Goal: Find specific page/section: Find specific page/section

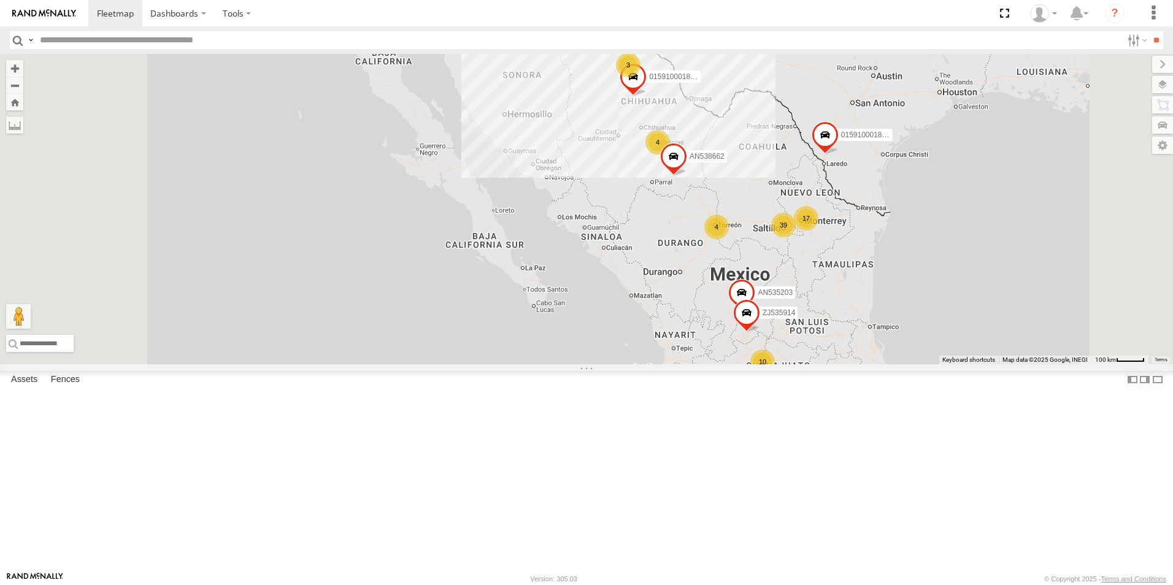
click at [58, 36] on input "text" at bounding box center [578, 40] width 1087 height 18
type input "****"
click at [1149, 31] on input "**" at bounding box center [1156, 40] width 14 height 18
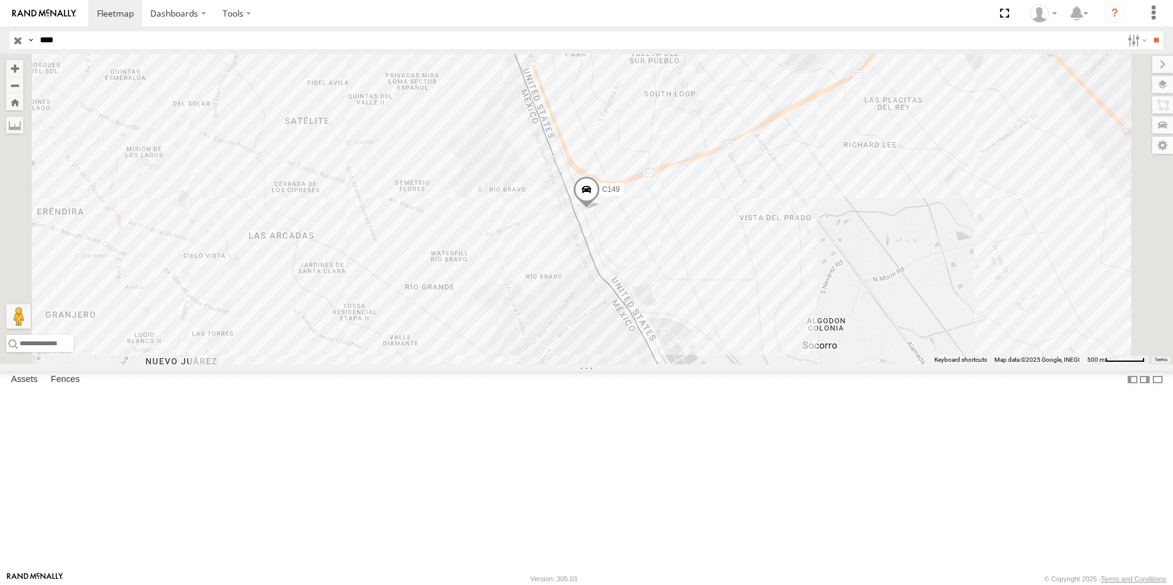
click at [0, 0] on div "C149" at bounding box center [0, 0] width 0 height 0
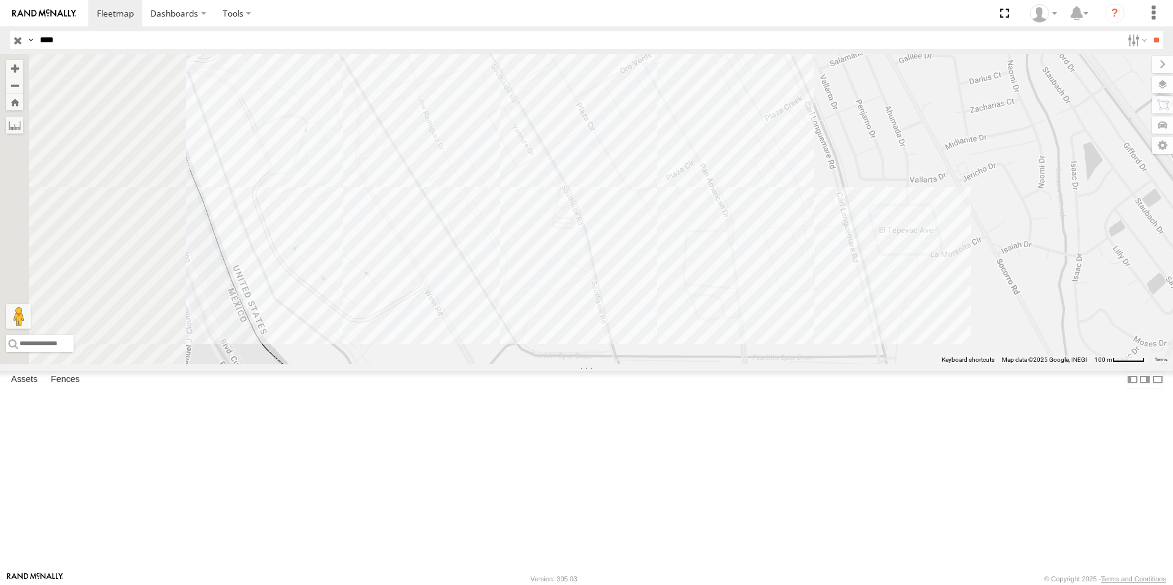
drag, startPoint x: 514, startPoint y: 261, endPoint x: 631, endPoint y: 315, distance: 129.0
click at [631, 315] on div "C149" at bounding box center [586, 209] width 1173 height 310
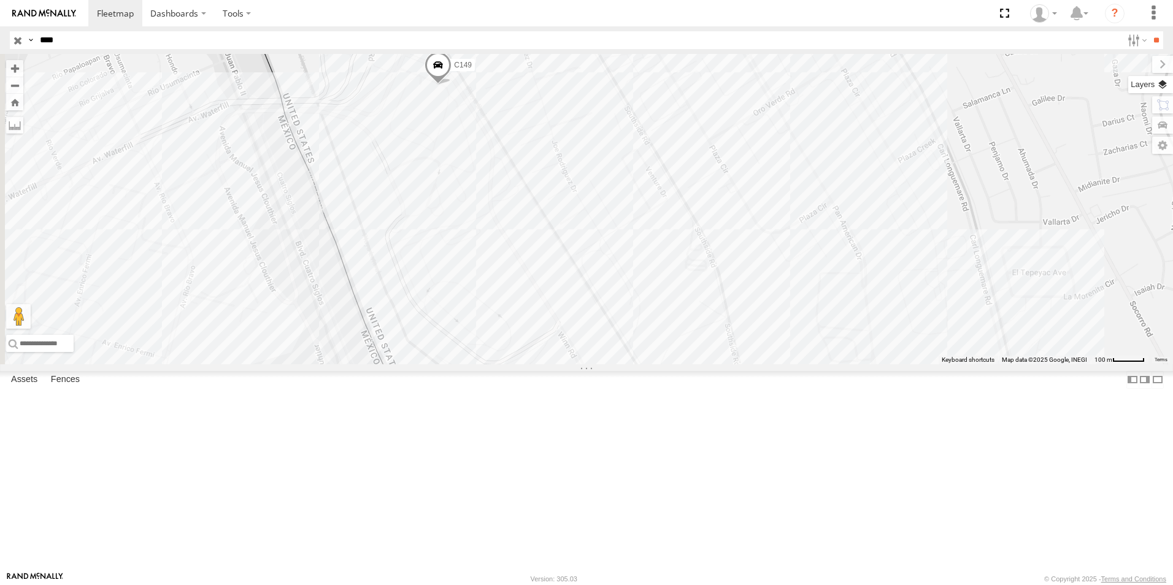
click at [1162, 86] on label at bounding box center [1150, 84] width 45 height 17
click at [0, 0] on label at bounding box center [0, 0] width 0 height 0
click at [0, 0] on span "Satellite" at bounding box center [0, 0] width 0 height 0
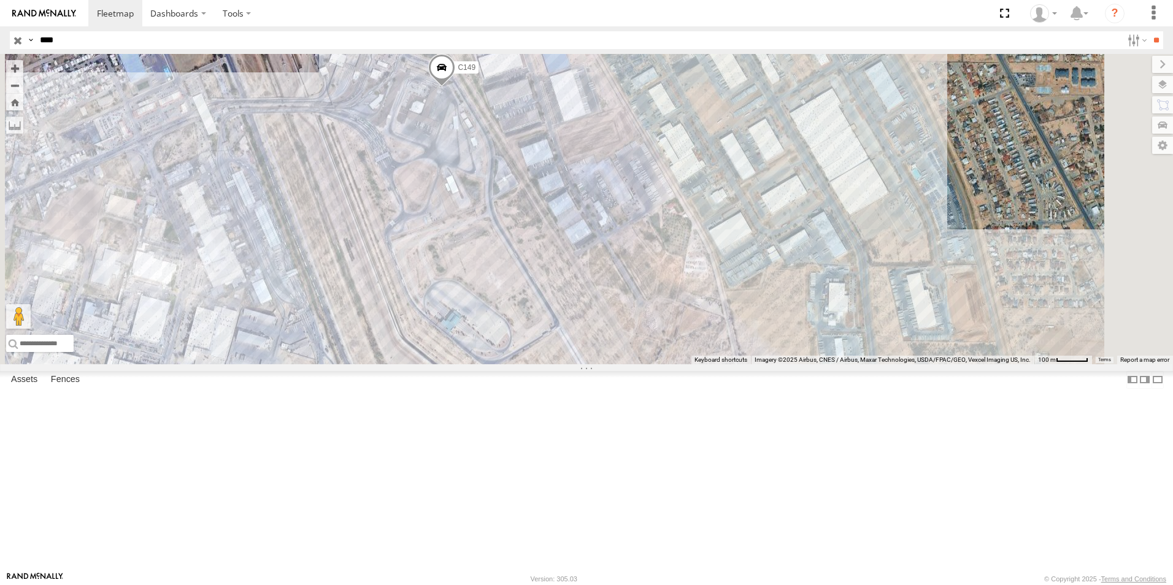
click at [825, 364] on div "C149" at bounding box center [586, 209] width 1173 height 310
click at [1132, 57] on label at bounding box center [1152, 64] width 41 height 17
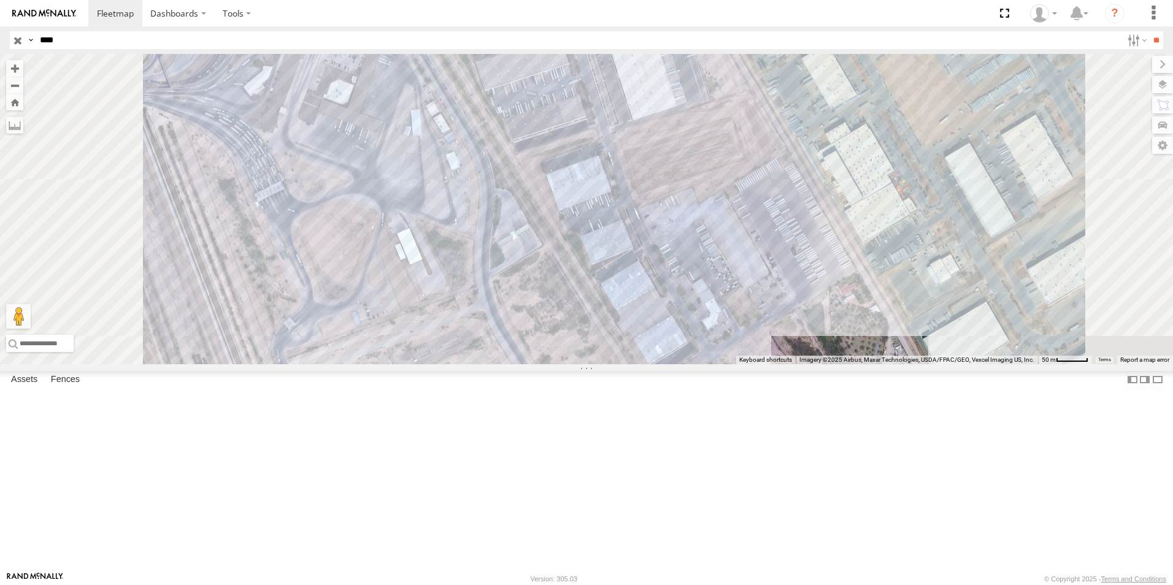
drag, startPoint x: 599, startPoint y: 161, endPoint x: 653, endPoint y: 210, distance: 73.4
click at [648, 207] on div "C149" at bounding box center [586, 209] width 1173 height 310
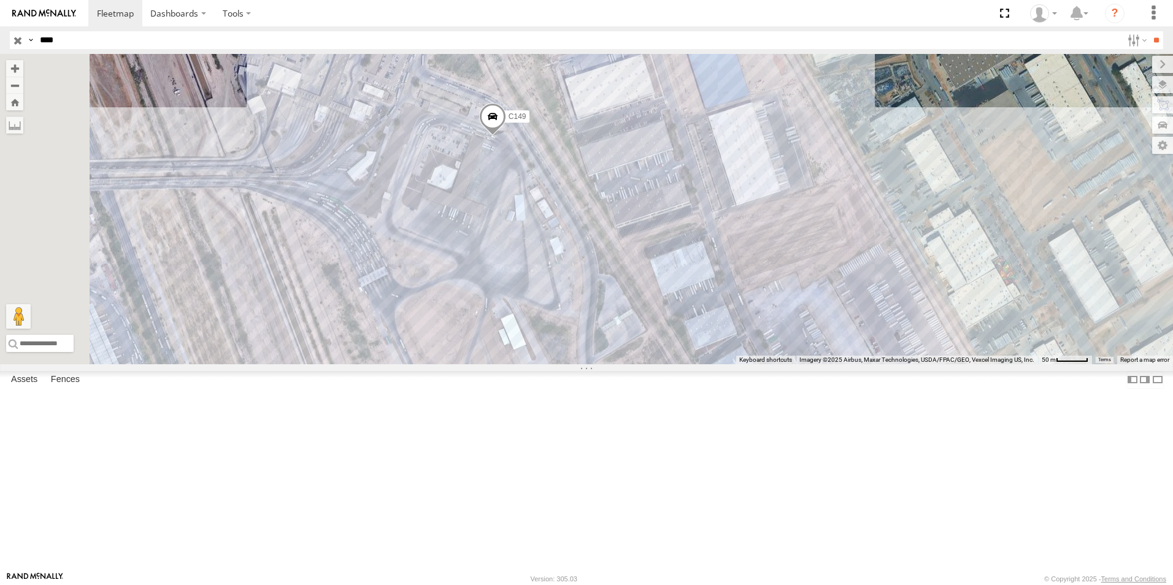
drag, startPoint x: 658, startPoint y: 213, endPoint x: 717, endPoint y: 256, distance: 73.4
click at [710, 254] on div "C149" at bounding box center [586, 209] width 1173 height 310
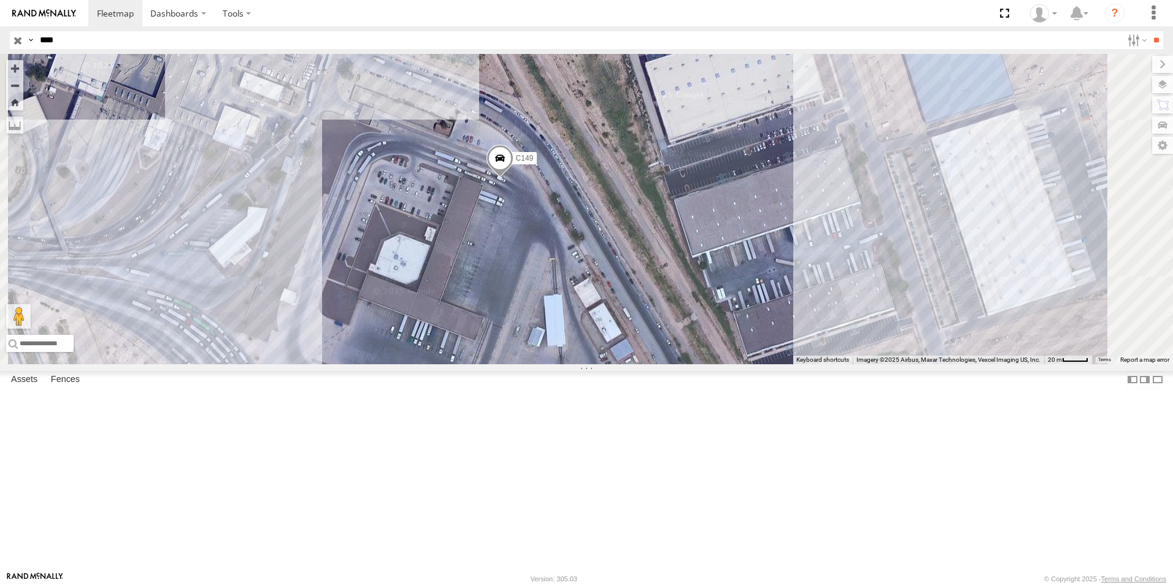
click at [0, 0] on div "C149 Cruce" at bounding box center [0, 0] width 0 height 0
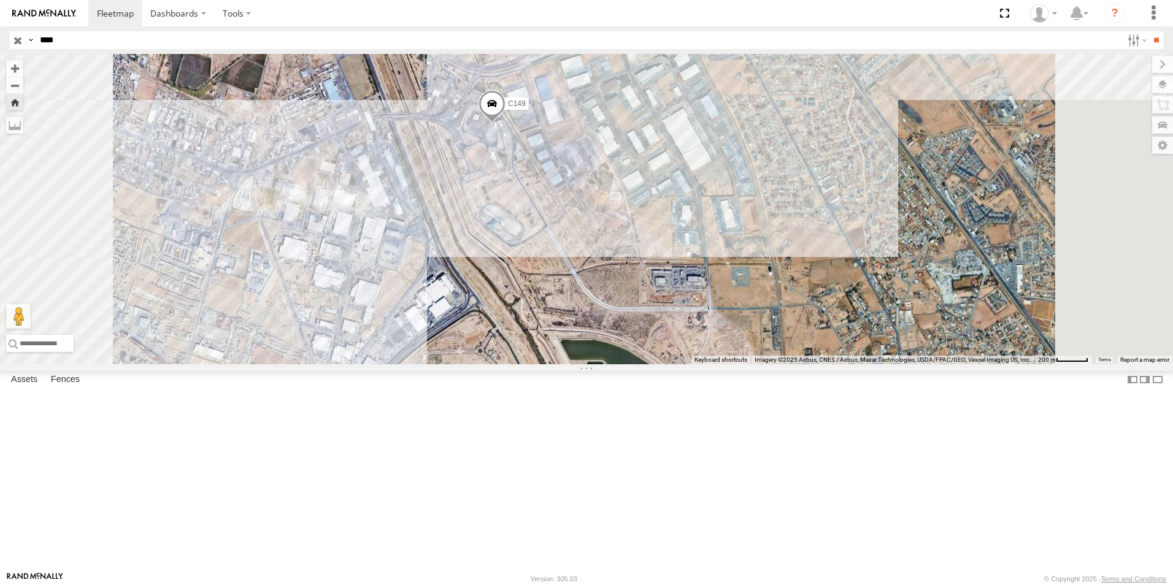
drag, startPoint x: 774, startPoint y: 368, endPoint x: 847, endPoint y: 353, distance: 73.9
click at [847, 353] on div "C149" at bounding box center [586, 209] width 1173 height 310
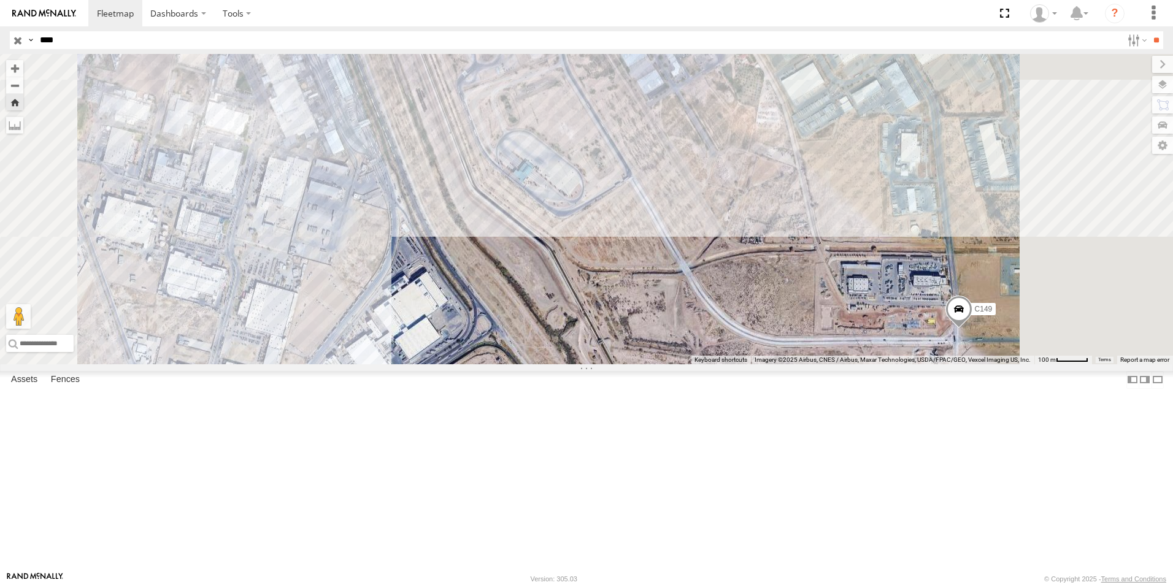
drag, startPoint x: 1115, startPoint y: 316, endPoint x: 1042, endPoint y: 331, distance: 74.5
click at [1042, 331] on div "C149" at bounding box center [586, 209] width 1173 height 310
